Goal: Communication & Community: Answer question/provide support

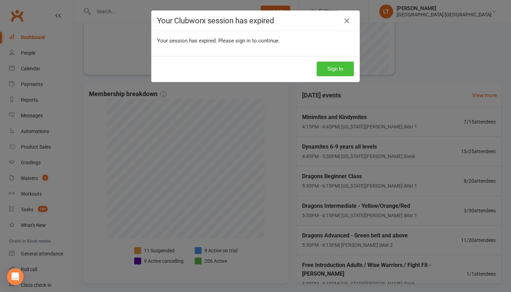
click at [340, 66] on button "Sign In" at bounding box center [335, 69] width 37 height 15
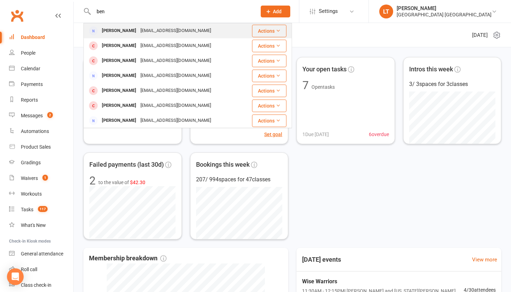
type input "ben"
click at [150, 35] on div "[EMAIL_ADDRESS][DOMAIN_NAME]" at bounding box center [175, 31] width 75 height 10
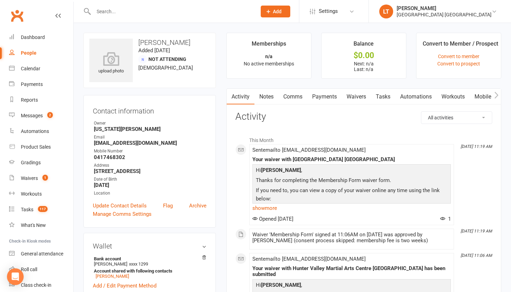
click at [331, 96] on link "Payments" at bounding box center [324, 97] width 34 height 16
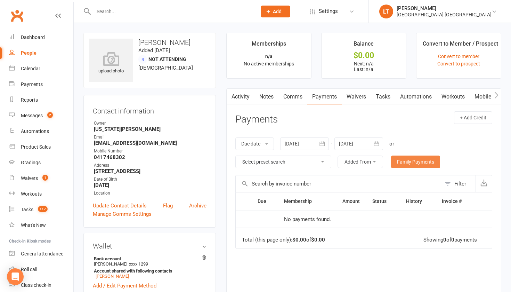
click at [432, 165] on link "Family Payments" at bounding box center [415, 161] width 49 height 13
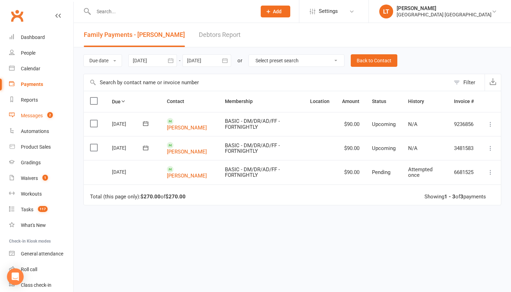
click at [40, 116] on div "Messages" at bounding box center [32, 116] width 22 height 6
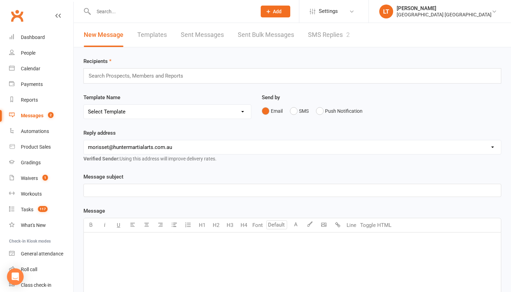
click at [316, 30] on link "SMS Replies 2" at bounding box center [329, 35] width 42 height 24
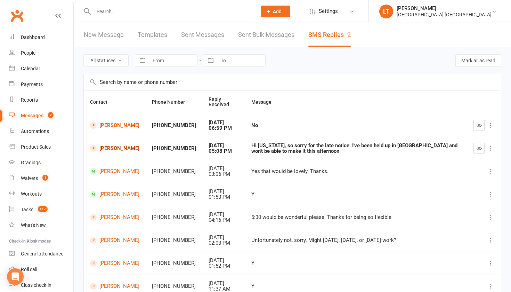
click at [109, 149] on link "[PERSON_NAME]" at bounding box center [114, 148] width 49 height 7
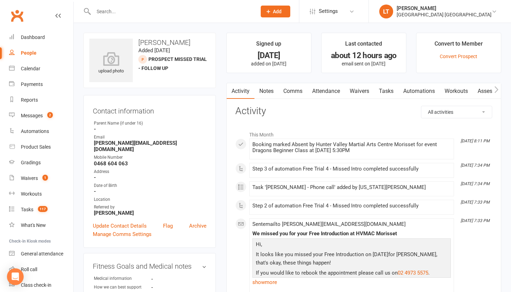
click at [294, 90] on link "Comms" at bounding box center [293, 91] width 29 height 16
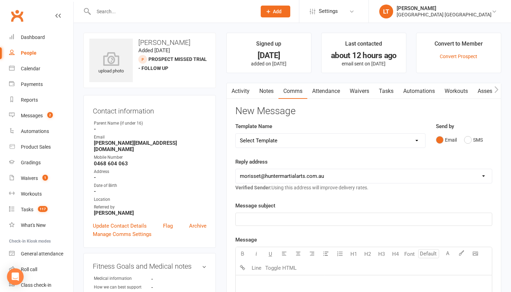
click at [245, 92] on link "Activity" at bounding box center [241, 91] width 28 height 16
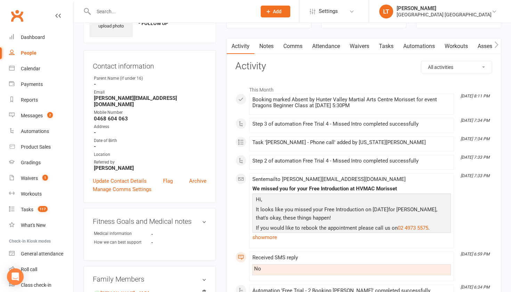
scroll to position [46, 0]
click at [271, 235] on link "show more" at bounding box center [352, 237] width 199 height 10
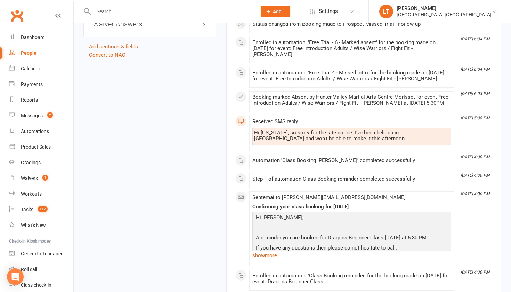
scroll to position [530, 0]
click at [268, 250] on link "show more" at bounding box center [352, 255] width 199 height 10
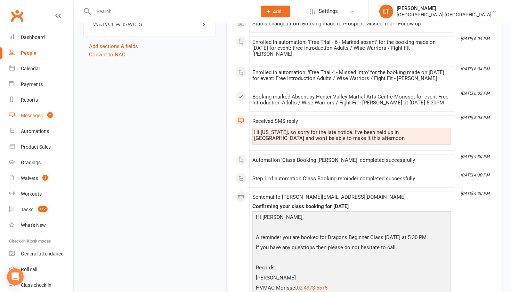
click at [31, 115] on div "Messages" at bounding box center [32, 116] width 22 height 6
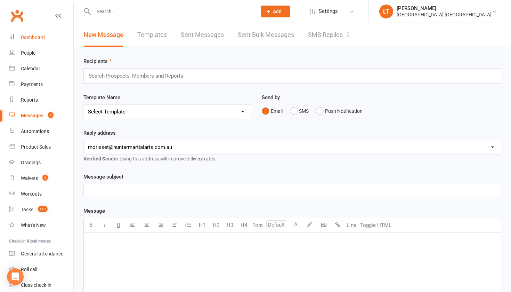
click at [38, 38] on div "Dashboard" at bounding box center [33, 37] width 24 height 6
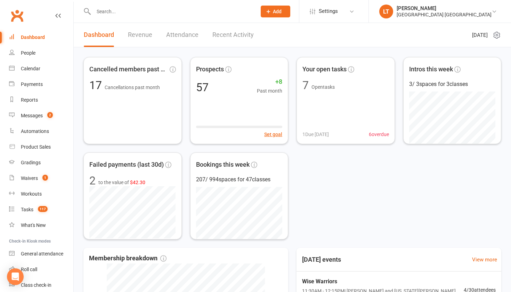
click at [121, 16] on input "text" at bounding box center [171, 12] width 160 height 10
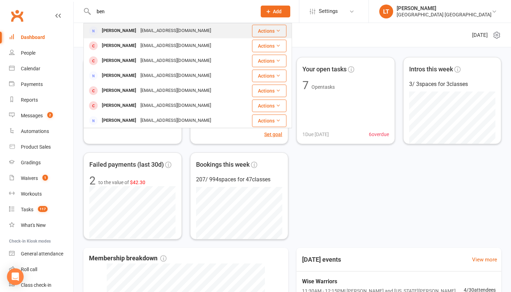
type input "ben"
click at [120, 30] on div "[PERSON_NAME]" at bounding box center [119, 31] width 39 height 10
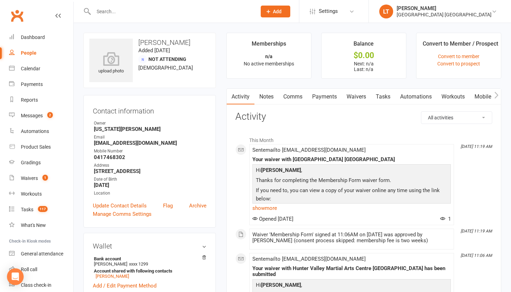
click at [291, 96] on link "Comms" at bounding box center [293, 97] width 29 height 16
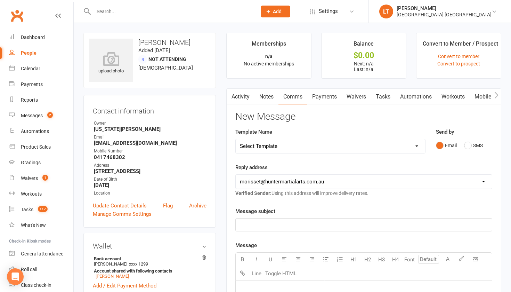
click at [283, 226] on p "﻿" at bounding box center [364, 225] width 248 height 8
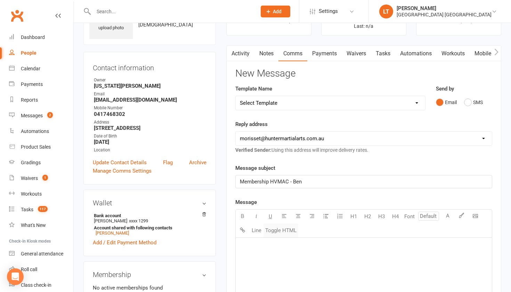
scroll to position [43, 0]
click at [294, 243] on p "﻿" at bounding box center [364, 246] width 248 height 8
click at [262, 246] on span "Hi [PERSON_NAME]," at bounding box center [264, 246] width 48 height 6
click at [428, 255] on p "It was great to meet you at the weekend and we look forward to seeing Decla" at bounding box center [364, 257] width 248 height 8
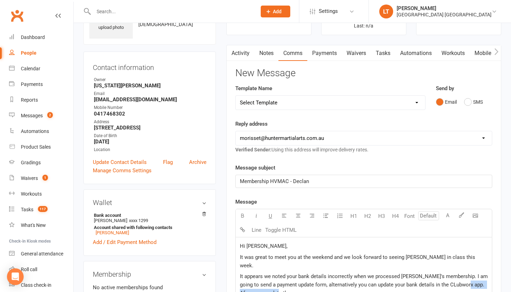
drag, startPoint x: 466, startPoint y: 277, endPoint x: 467, endPoint y: 285, distance: 8.4
click at [467, 285] on p "It appears we noted your bank details incorrectly when we processed [PERSON_NAM…" at bounding box center [364, 284] width 248 height 25
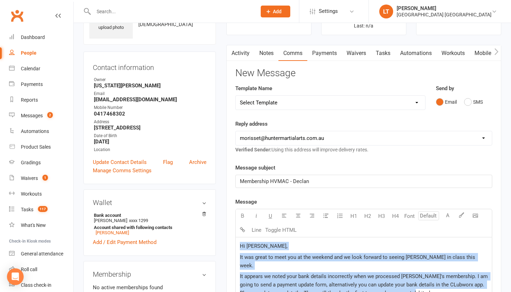
drag, startPoint x: 426, startPoint y: 285, endPoint x: 213, endPoint y: 246, distance: 216.3
click at [213, 246] on div "upload photo [PERSON_NAME] Added [DATE] Not Attending [DEMOGRAPHIC_DATA] Contac…" at bounding box center [292, 285] width 428 height 593
copy div "Hi [PERSON_NAME], It was great to meet you at the weekend and we look forward t…"
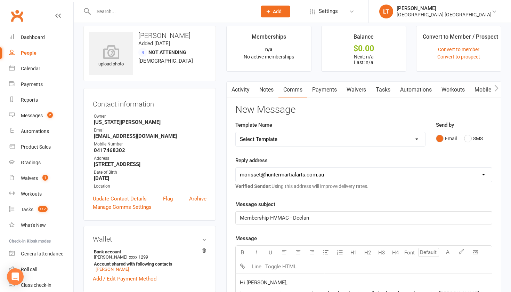
scroll to position [0, 0]
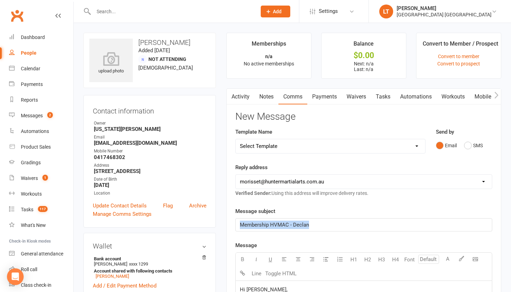
drag, startPoint x: 314, startPoint y: 226, endPoint x: 218, endPoint y: 226, distance: 96.0
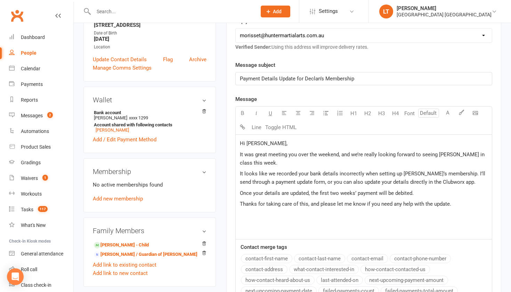
scroll to position [146, 0]
click at [253, 219] on div "Hi [PERSON_NAME], It was great meeting you over the weekend, and we’re really l…" at bounding box center [364, 186] width 256 height 104
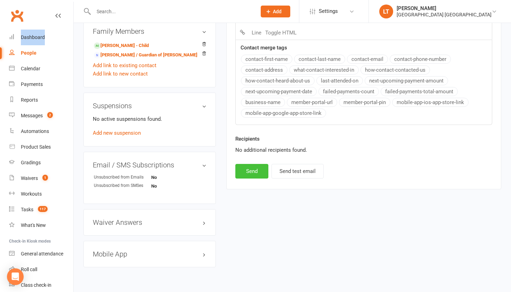
scroll to position [367, 0]
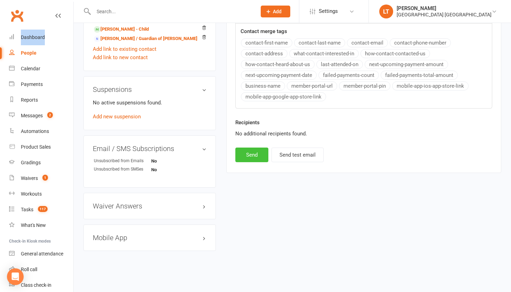
click at [258, 152] on button "Send" at bounding box center [251, 154] width 33 height 15
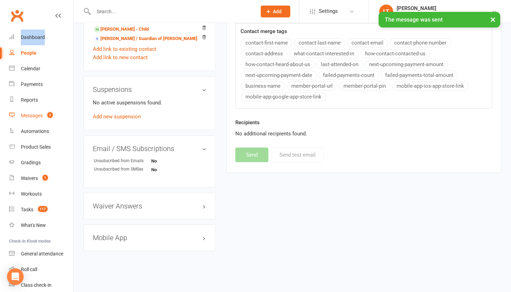
click at [38, 115] on div "Messages" at bounding box center [32, 116] width 22 height 6
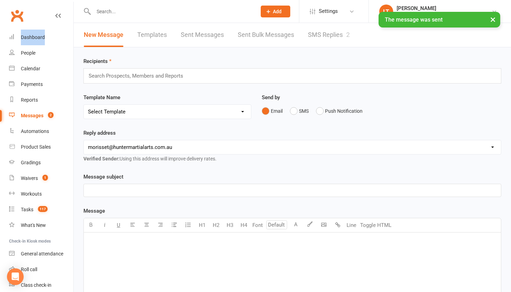
click at [38, 115] on div "Messages" at bounding box center [32, 116] width 23 height 6
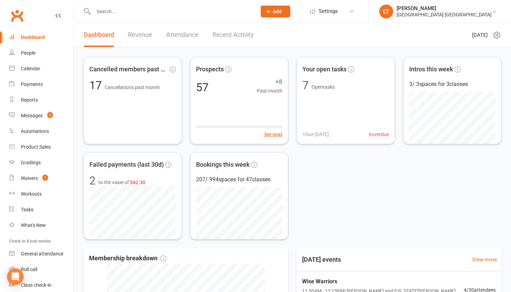
click at [109, 14] on input "text" at bounding box center [171, 12] width 160 height 10
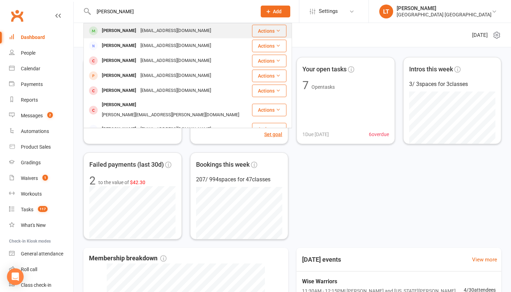
type input "Declan gentle"
click at [108, 33] on div "[PERSON_NAME]" at bounding box center [119, 31] width 39 height 10
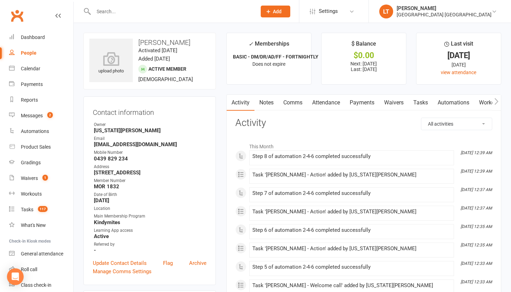
click at [367, 104] on link "Payments" at bounding box center [362, 103] width 34 height 16
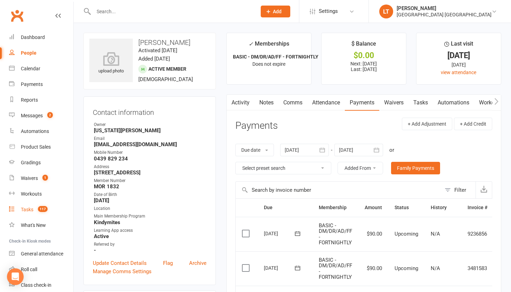
click at [31, 207] on div "Tasks" at bounding box center [27, 210] width 13 height 6
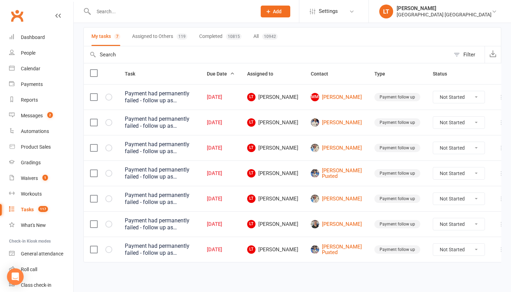
scroll to position [53, 0]
select select "unstarted"
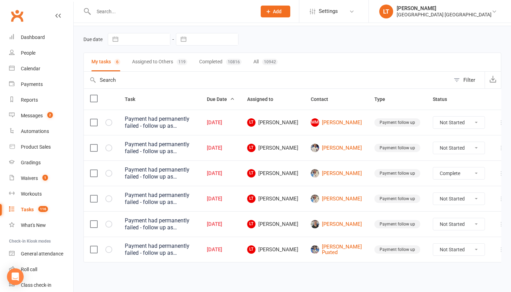
select select "unstarted"
